Goal: Information Seeking & Learning: Learn about a topic

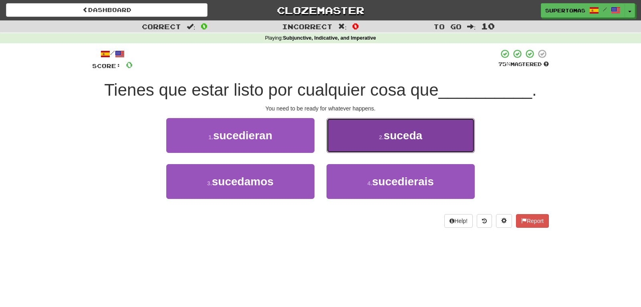
click at [374, 145] on button "2 . suceda" at bounding box center [401, 135] width 148 height 35
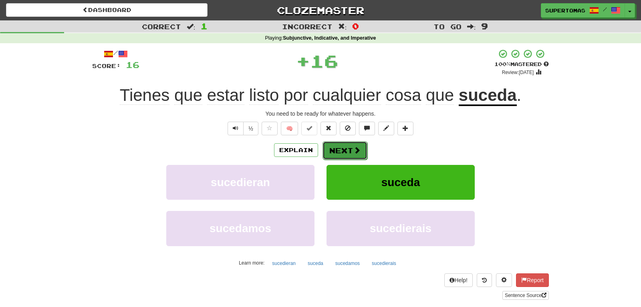
click at [335, 151] on button "Next" at bounding box center [345, 150] width 45 height 18
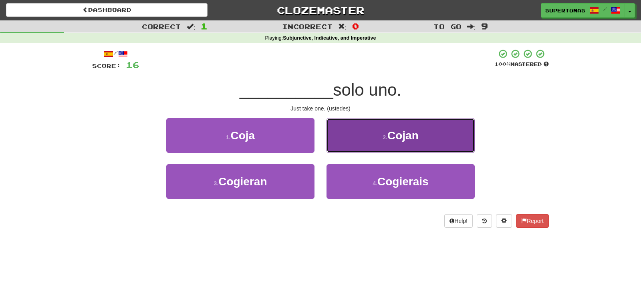
click at [392, 142] on button "2 . Cojan" at bounding box center [401, 135] width 148 height 35
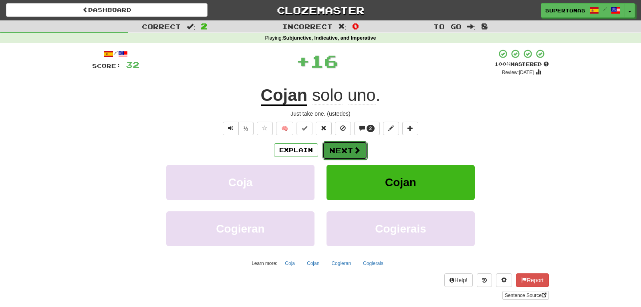
click at [347, 151] on button "Next" at bounding box center [345, 150] width 45 height 18
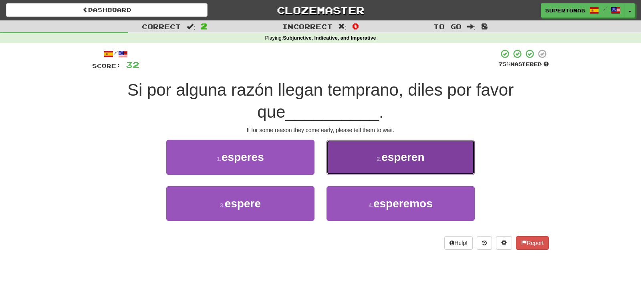
click at [445, 166] on button "2 . [GEOGRAPHIC_DATA]" at bounding box center [401, 157] width 148 height 35
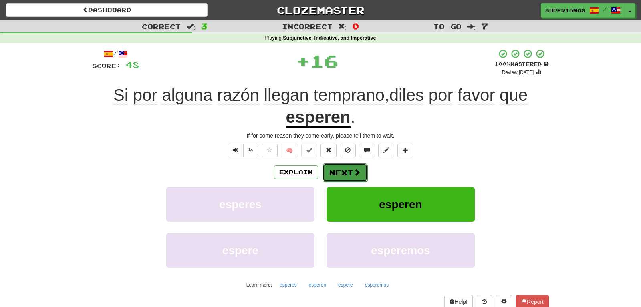
click at [346, 170] on button "Next" at bounding box center [345, 173] width 45 height 18
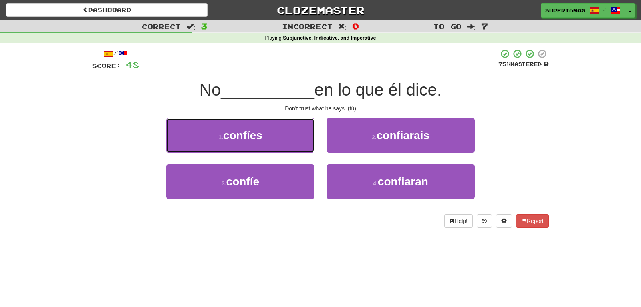
click at [274, 138] on button "1 . confíes" at bounding box center [240, 135] width 148 height 35
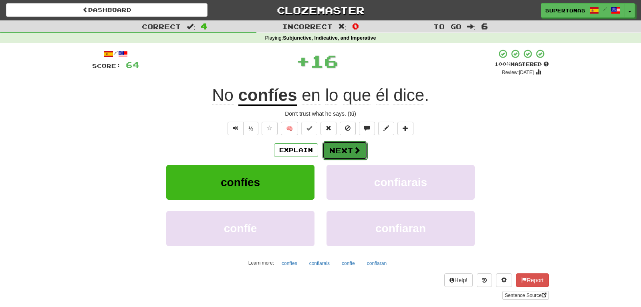
click at [346, 150] on button "Next" at bounding box center [345, 150] width 45 height 18
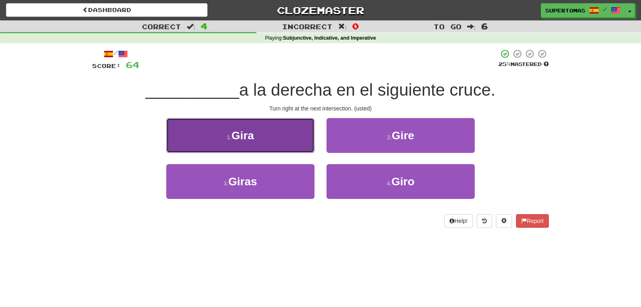
click at [270, 142] on button "1 . [GEOGRAPHIC_DATA]" at bounding box center [240, 135] width 148 height 35
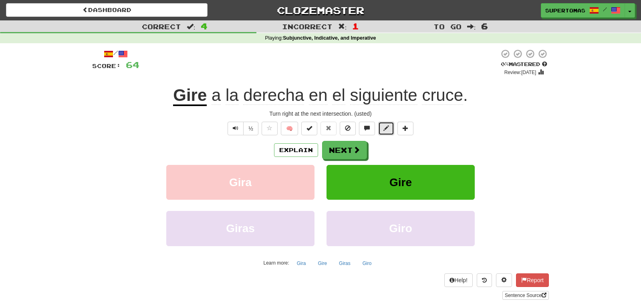
click at [382, 128] on button at bounding box center [386, 129] width 16 height 14
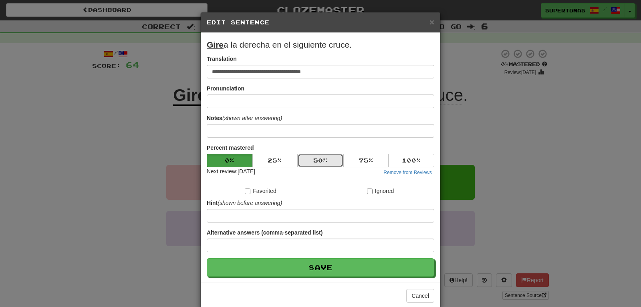
click at [325, 158] on button "50 %" at bounding box center [321, 161] width 46 height 14
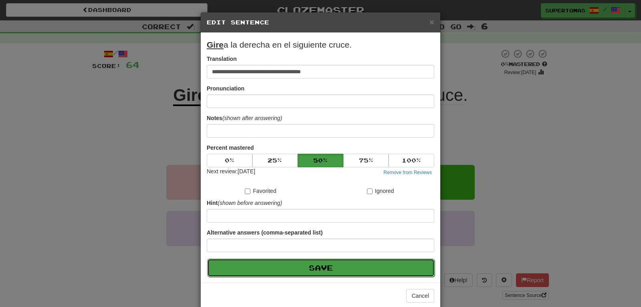
click at [315, 266] on button "Save" at bounding box center [321, 268] width 228 height 18
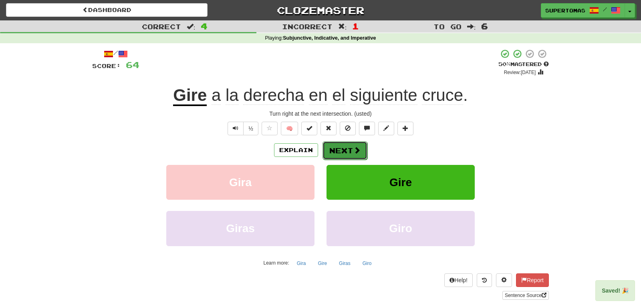
click at [347, 151] on button "Next" at bounding box center [345, 150] width 45 height 18
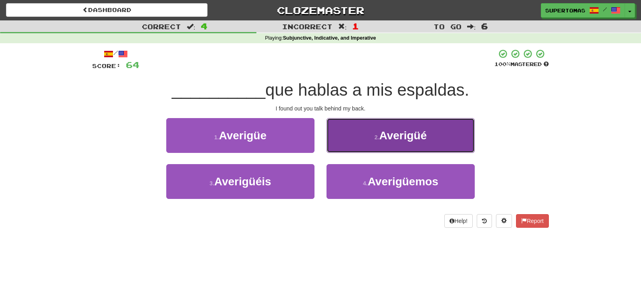
click at [361, 138] on button "2 . [GEOGRAPHIC_DATA]" at bounding box center [401, 135] width 148 height 35
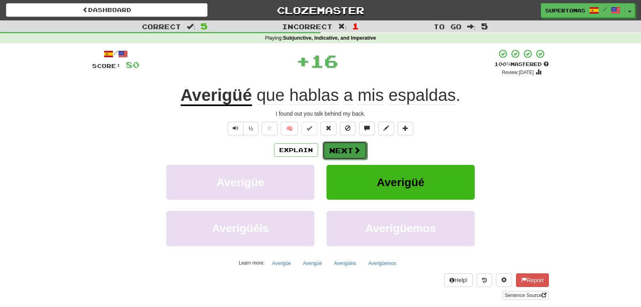
click at [330, 145] on button "Next" at bounding box center [345, 150] width 45 height 18
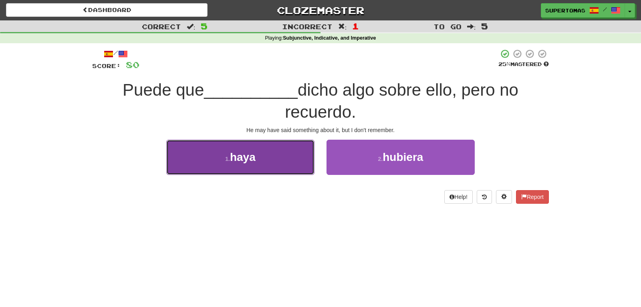
click at [293, 174] on button "1 . haya" at bounding box center [240, 157] width 148 height 35
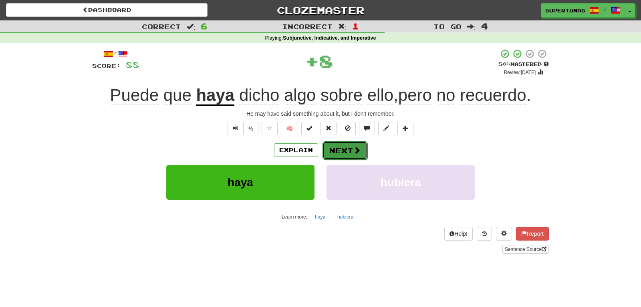
click at [333, 154] on button "Next" at bounding box center [345, 150] width 45 height 18
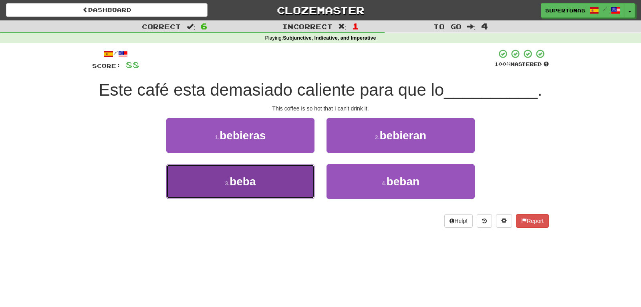
click at [269, 191] on button "3 . [GEOGRAPHIC_DATA]" at bounding box center [240, 181] width 148 height 35
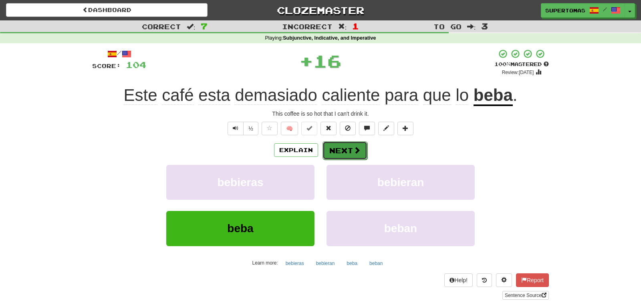
click at [335, 157] on button "Next" at bounding box center [345, 150] width 45 height 18
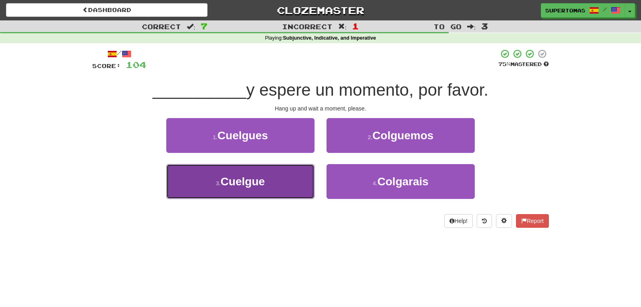
click at [267, 185] on button "3 . [GEOGRAPHIC_DATA]" at bounding box center [240, 181] width 148 height 35
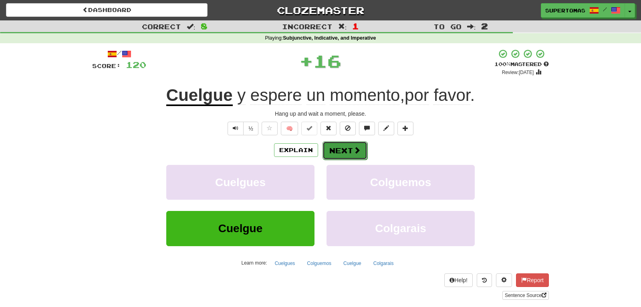
click at [329, 150] on button "Next" at bounding box center [345, 150] width 45 height 18
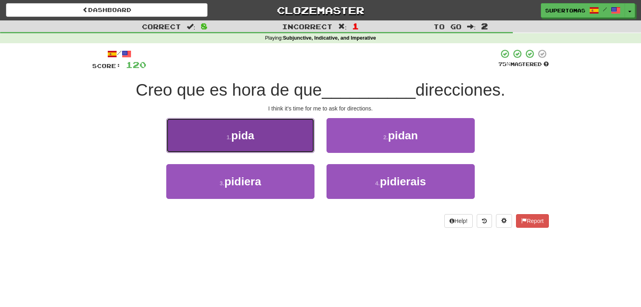
click at [278, 137] on button "1 . pida" at bounding box center [240, 135] width 148 height 35
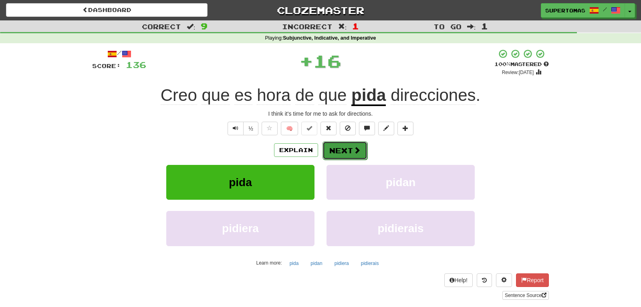
click at [348, 143] on button "Next" at bounding box center [345, 150] width 45 height 18
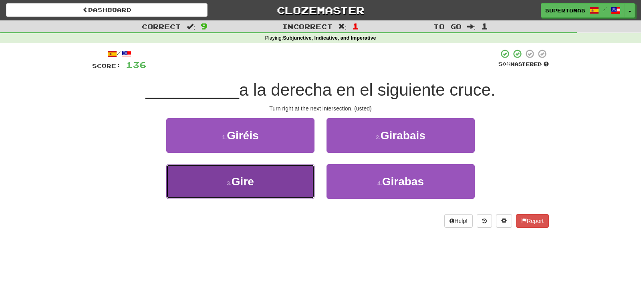
click at [269, 183] on button "3 . Gire" at bounding box center [240, 181] width 148 height 35
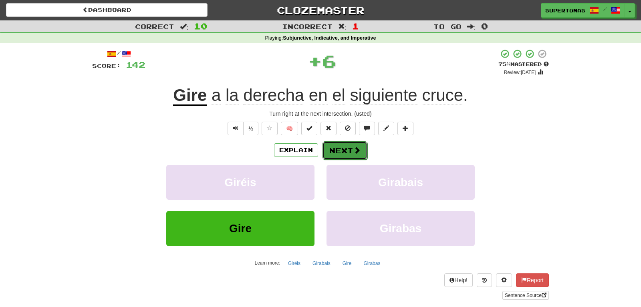
click at [336, 151] on button "Next" at bounding box center [345, 150] width 45 height 18
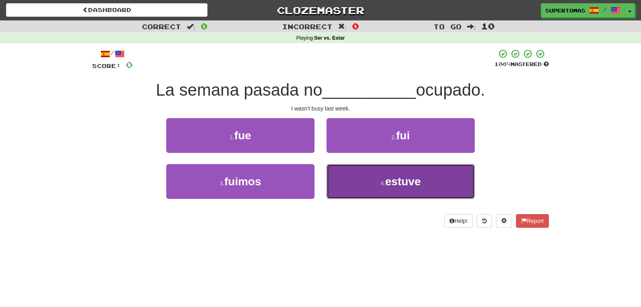
click at [393, 185] on span "estuve" at bounding box center [403, 182] width 36 height 12
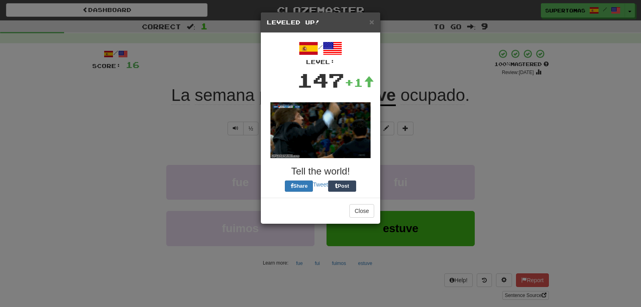
click at [335, 140] on img at bounding box center [321, 130] width 100 height 56
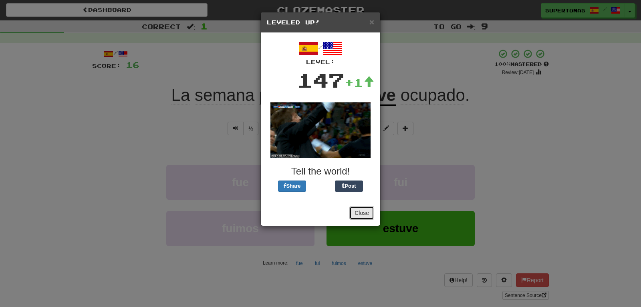
click at [355, 216] on button "Close" at bounding box center [361, 213] width 25 height 14
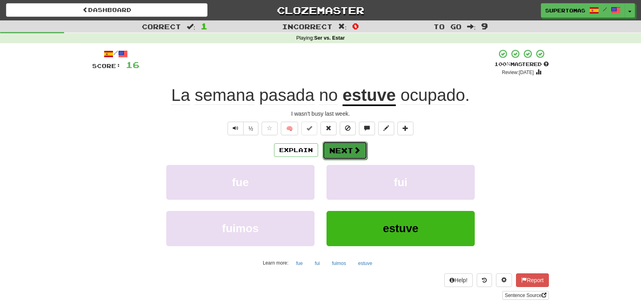
click at [339, 149] on button "Next" at bounding box center [345, 150] width 45 height 18
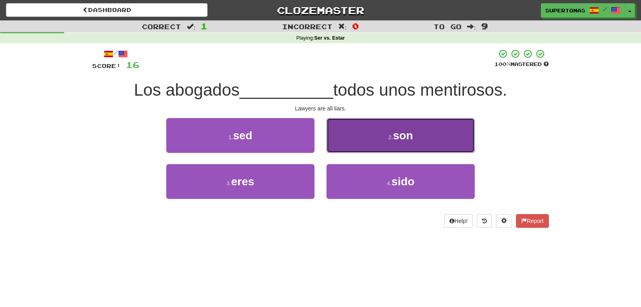
click at [373, 146] on button "2 . son" at bounding box center [401, 135] width 148 height 35
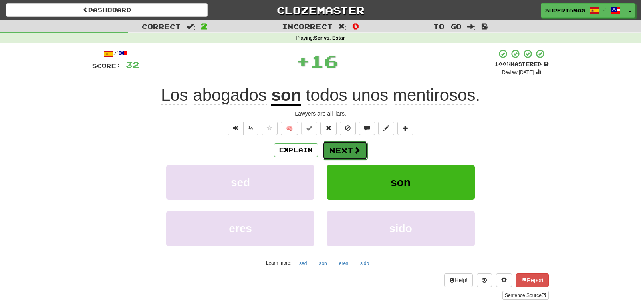
click at [333, 152] on button "Next" at bounding box center [345, 150] width 45 height 18
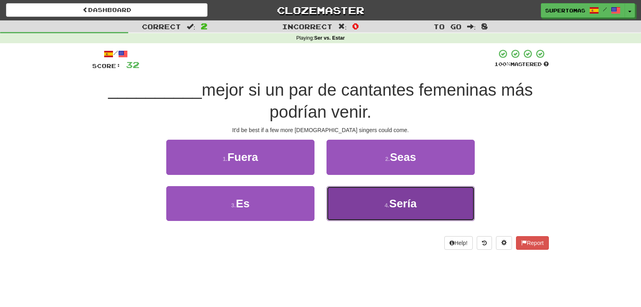
click at [388, 209] on small "4 ." at bounding box center [387, 205] width 5 height 6
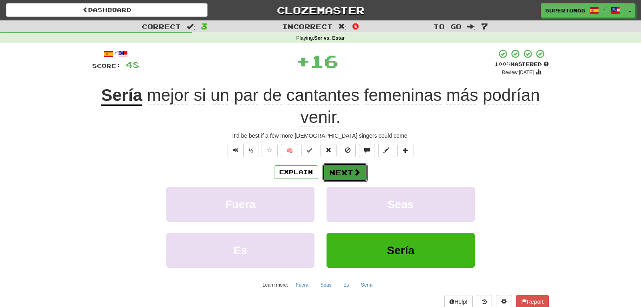
click at [340, 176] on button "Next" at bounding box center [345, 173] width 45 height 18
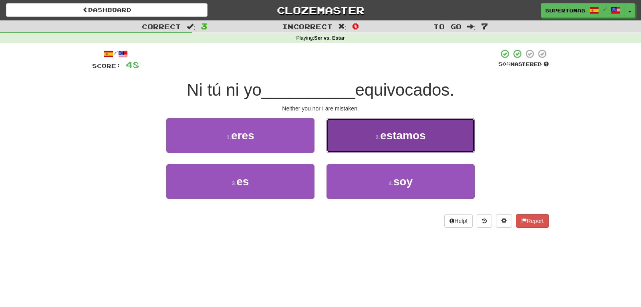
click at [374, 142] on button "2 . estamos" at bounding box center [401, 135] width 148 height 35
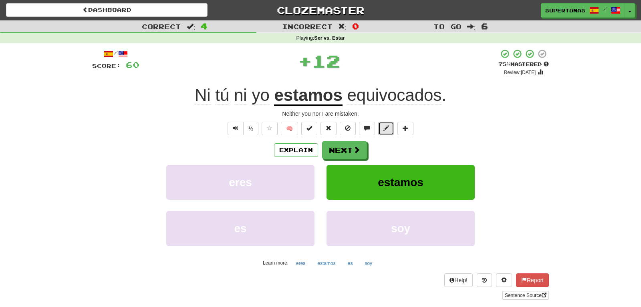
click at [381, 129] on button at bounding box center [386, 129] width 16 height 14
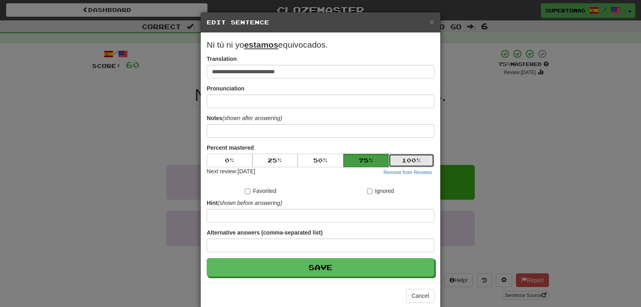
click at [406, 160] on button "100 %" at bounding box center [412, 161] width 46 height 14
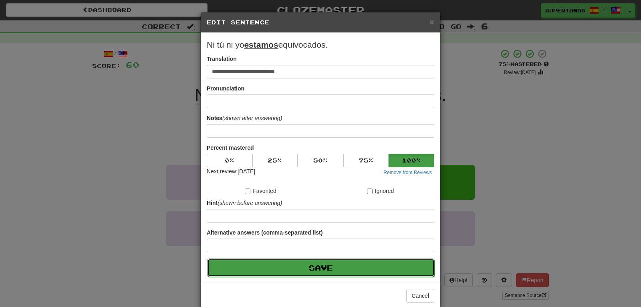
click at [331, 270] on button "Save" at bounding box center [321, 268] width 228 height 18
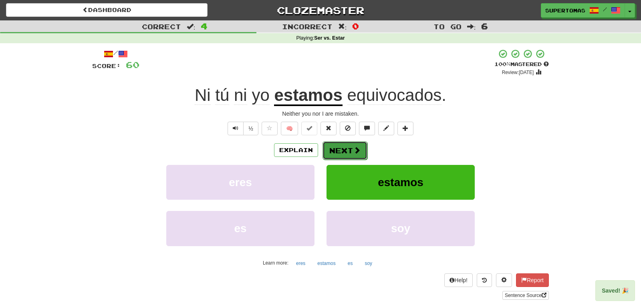
click at [344, 150] on button "Next" at bounding box center [345, 150] width 45 height 18
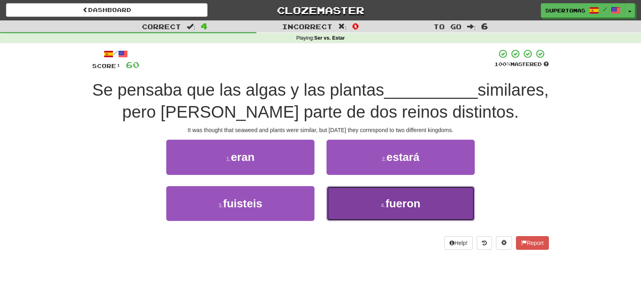
click at [375, 196] on button "4 . fueron" at bounding box center [401, 203] width 148 height 35
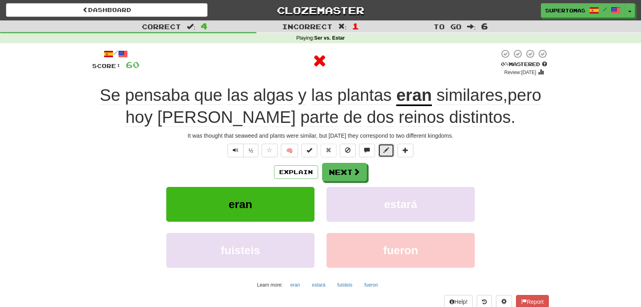
click at [387, 150] on span at bounding box center [387, 150] width 6 height 6
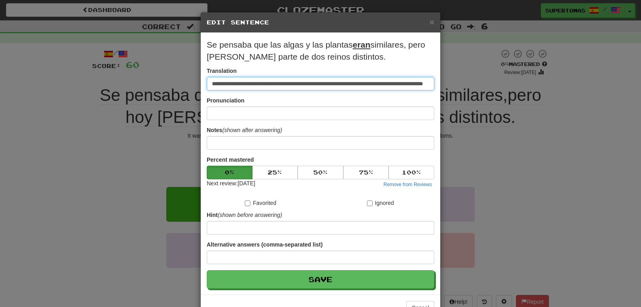
scroll to position [0, 44]
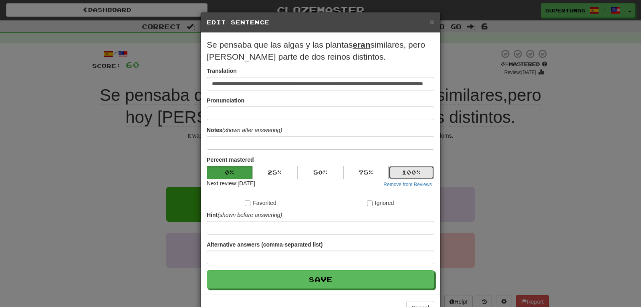
click at [406, 170] on button "100 %" at bounding box center [412, 173] width 46 height 14
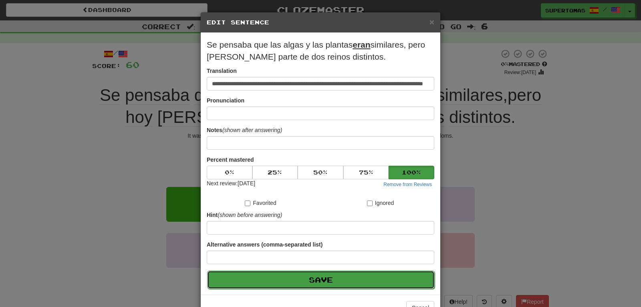
click at [364, 281] on button "Save" at bounding box center [321, 280] width 228 height 18
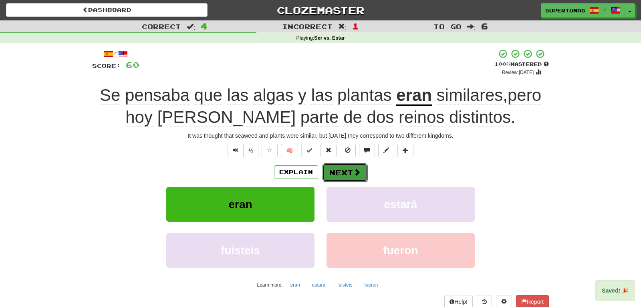
click at [354, 169] on span at bounding box center [356, 172] width 7 height 7
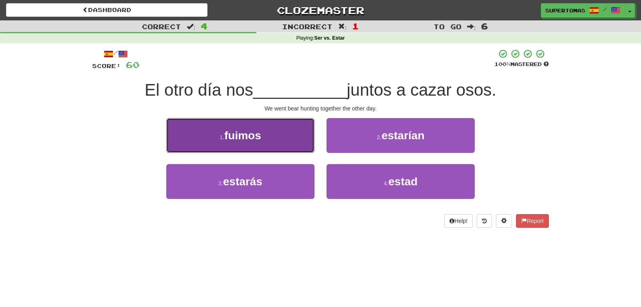
click at [272, 138] on button "1 . fuimos" at bounding box center [240, 135] width 148 height 35
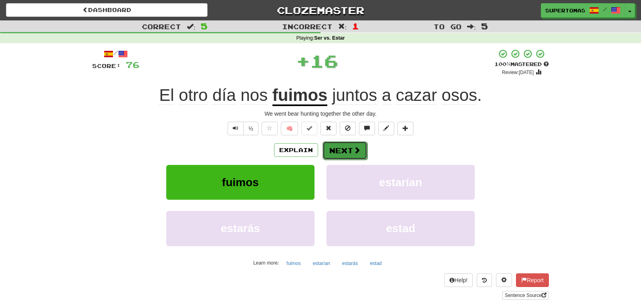
click at [334, 151] on button "Next" at bounding box center [345, 150] width 45 height 18
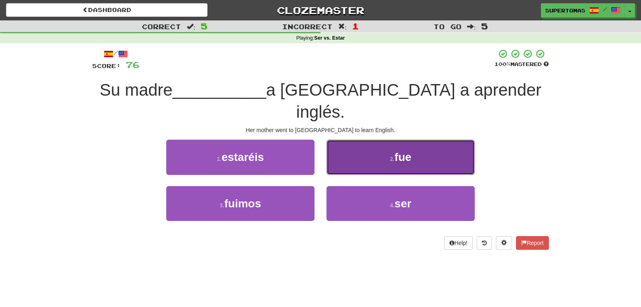
click at [351, 156] on button "2 . fue" at bounding box center [401, 157] width 148 height 35
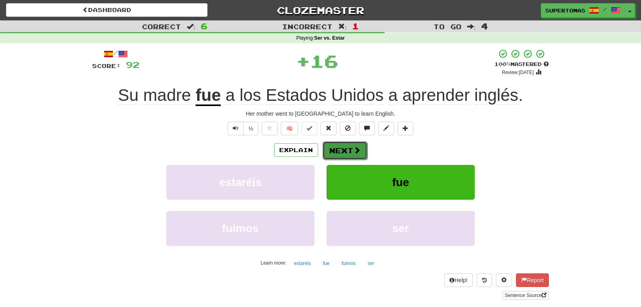
click at [340, 152] on button "Next" at bounding box center [345, 150] width 45 height 18
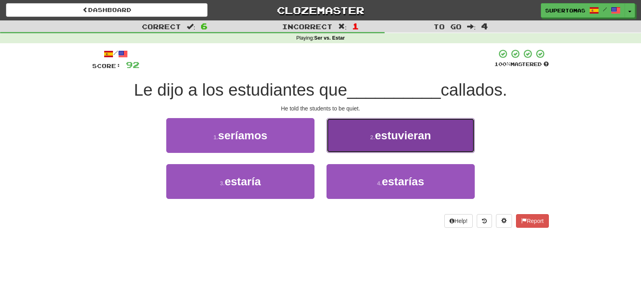
click at [358, 139] on button "2 . estuvieran" at bounding box center [401, 135] width 148 height 35
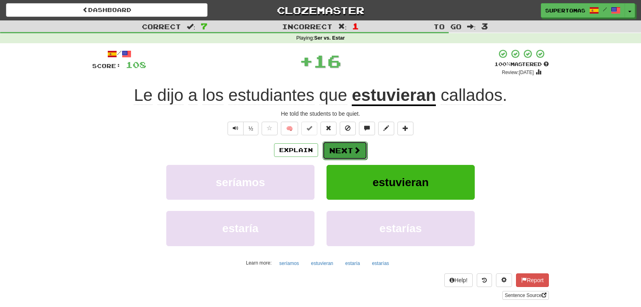
click at [348, 148] on button "Next" at bounding box center [345, 150] width 45 height 18
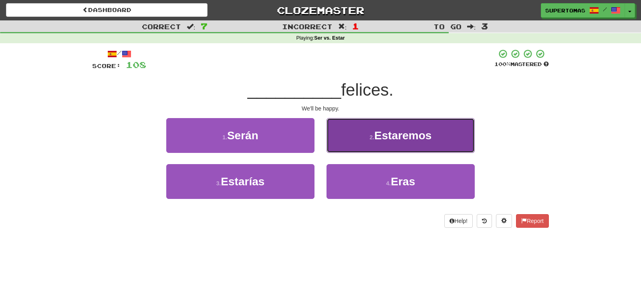
click at [365, 143] on button "2 . Estaremos" at bounding box center [401, 135] width 148 height 35
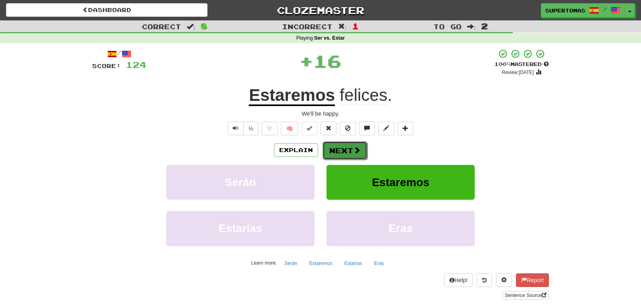
click at [348, 149] on button "Next" at bounding box center [345, 150] width 45 height 18
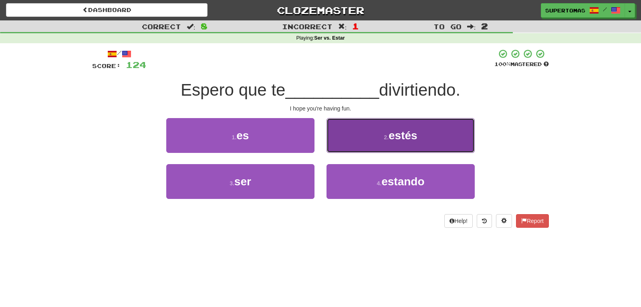
click at [355, 141] on button "2 . estés" at bounding box center [401, 135] width 148 height 35
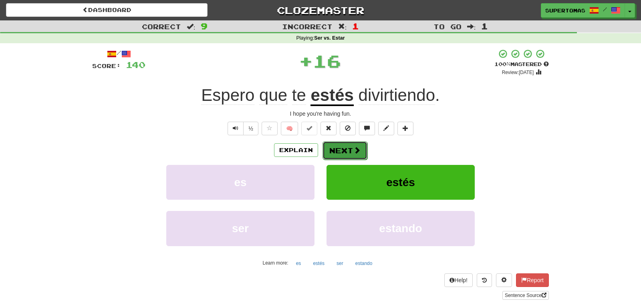
click at [346, 150] on button "Next" at bounding box center [345, 150] width 45 height 18
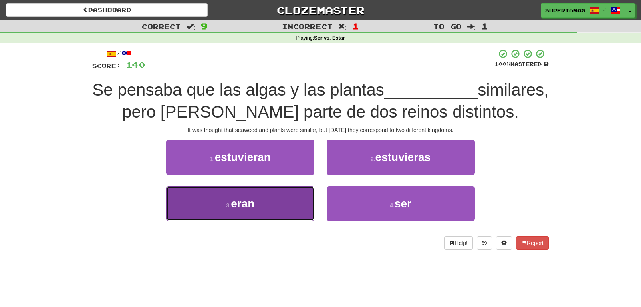
click at [279, 211] on button "3 . eran" at bounding box center [240, 203] width 148 height 35
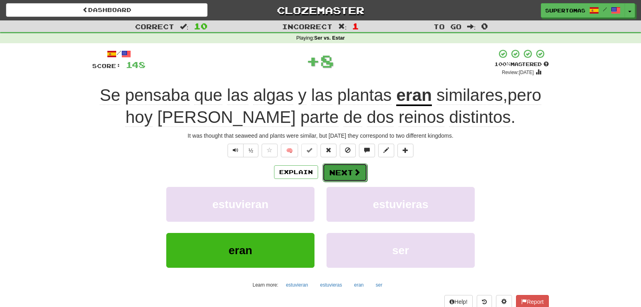
click at [347, 170] on button "Next" at bounding box center [345, 173] width 45 height 18
